Goal: Find specific page/section: Find specific page/section

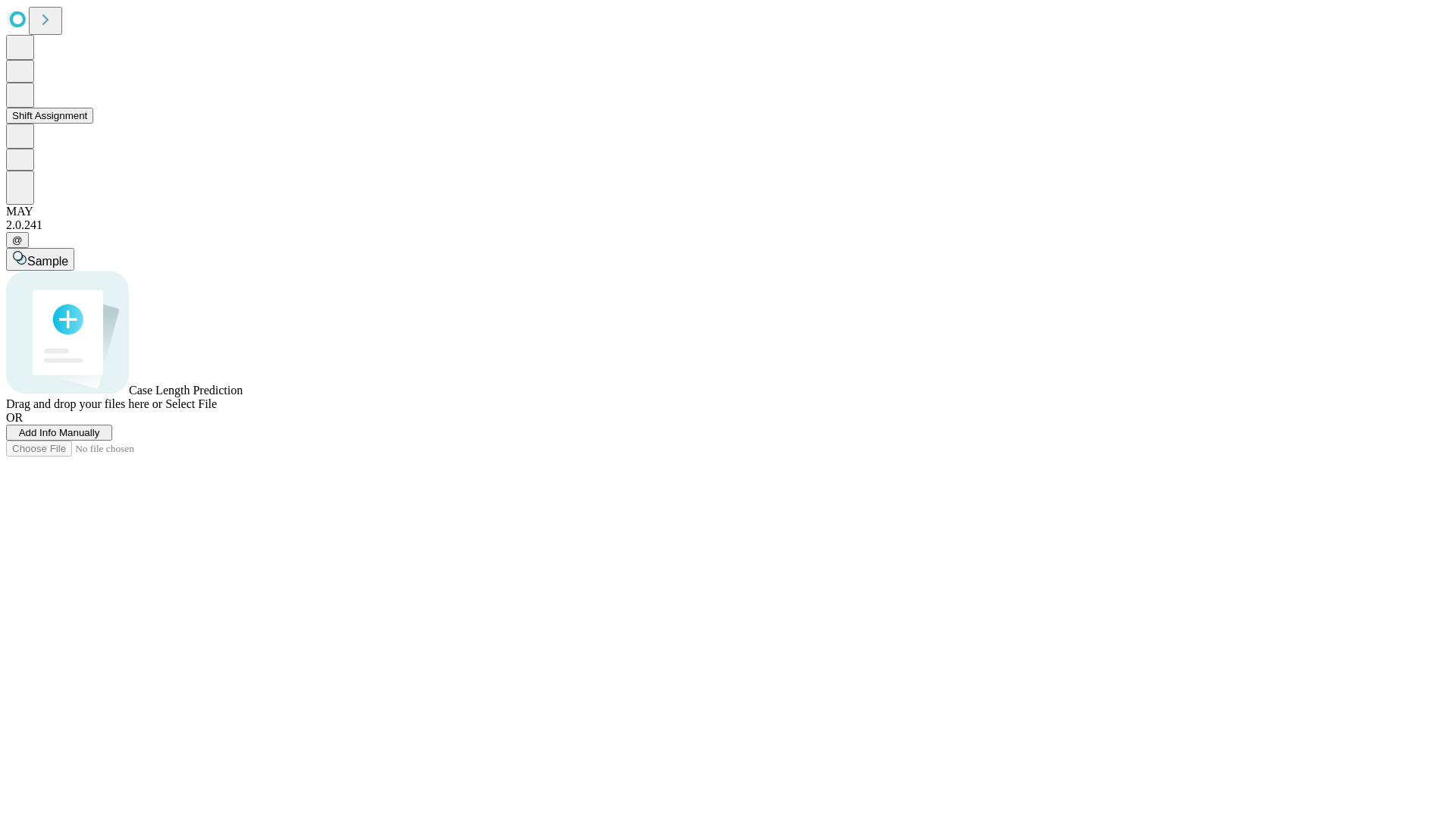
click at [93, 123] on button "Shift Assignment" at bounding box center [49, 115] width 88 height 16
